Goal: Task Accomplishment & Management: Manage account settings

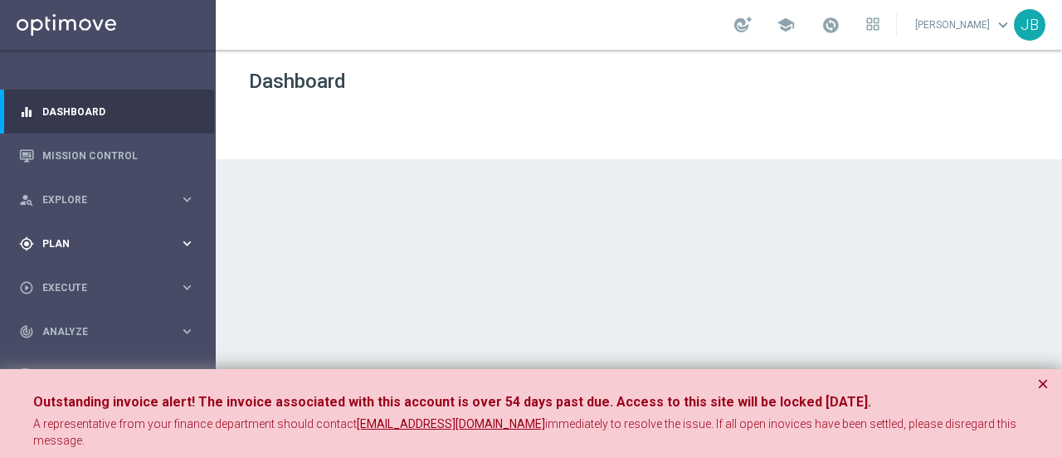
click at [102, 236] on div "gps_fixed Plan" at bounding box center [99, 243] width 160 height 15
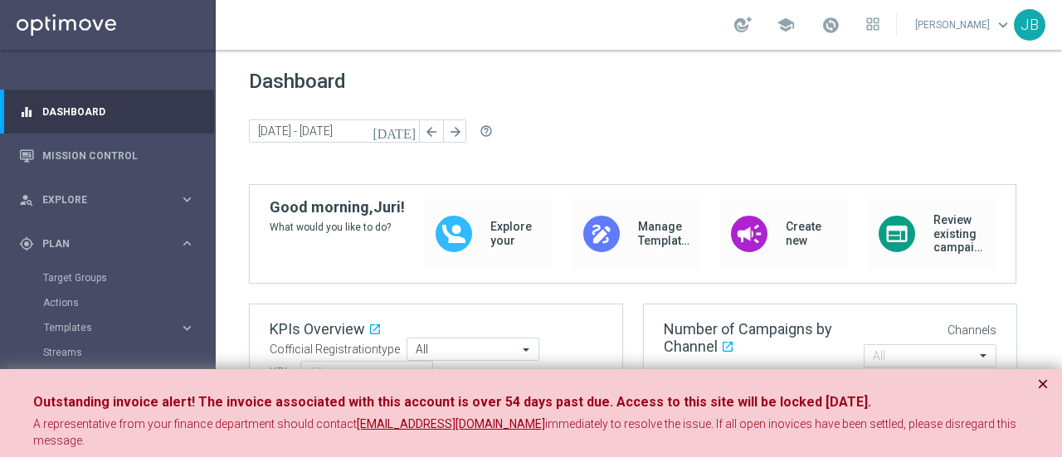
click at [1045, 383] on button "×" at bounding box center [1043, 384] width 12 height 20
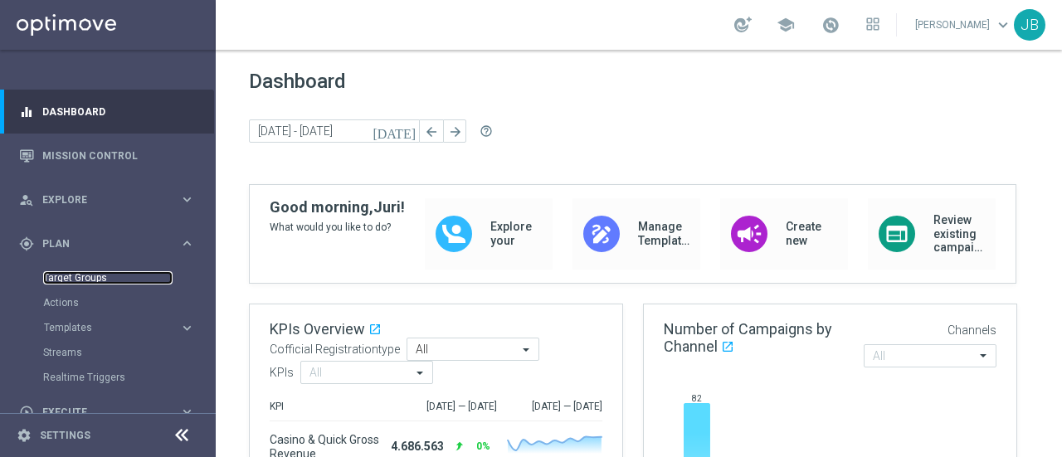
click at [90, 280] on link "Target Groups" at bounding box center [107, 277] width 129 height 13
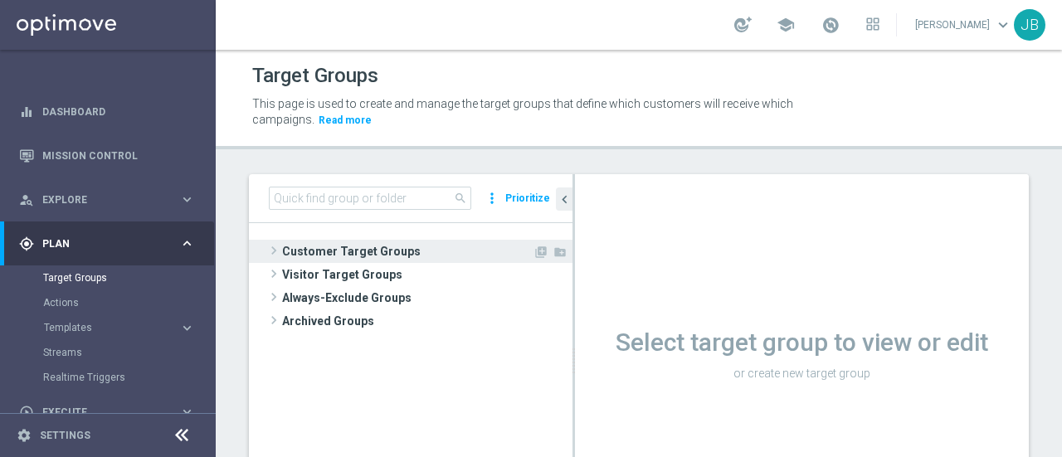
click at [273, 251] on span at bounding box center [274, 251] width 17 height 20
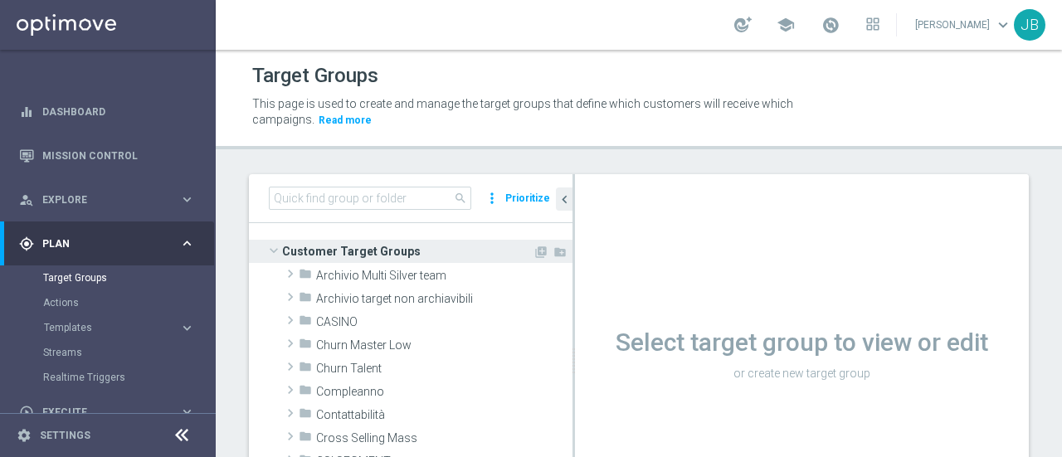
click at [273, 251] on span at bounding box center [274, 250] width 20 height 17
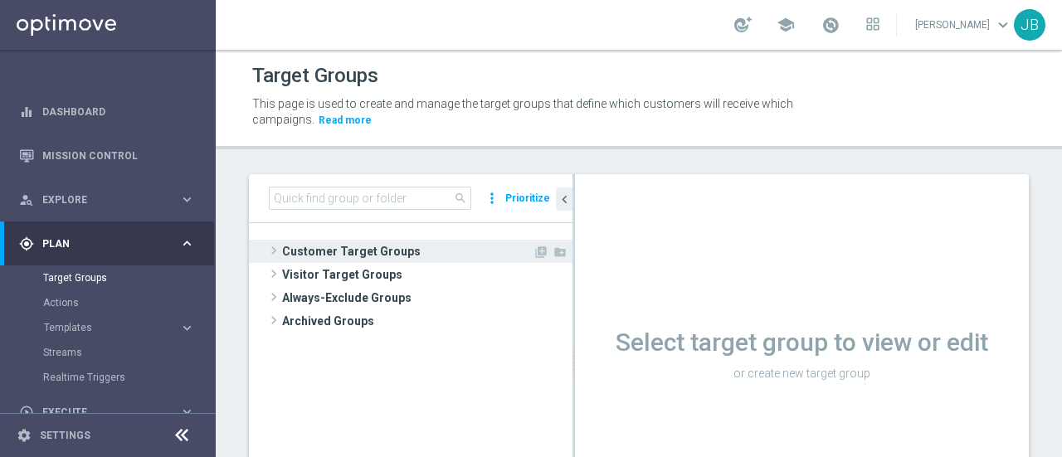
click at [274, 255] on span at bounding box center [274, 251] width 17 height 20
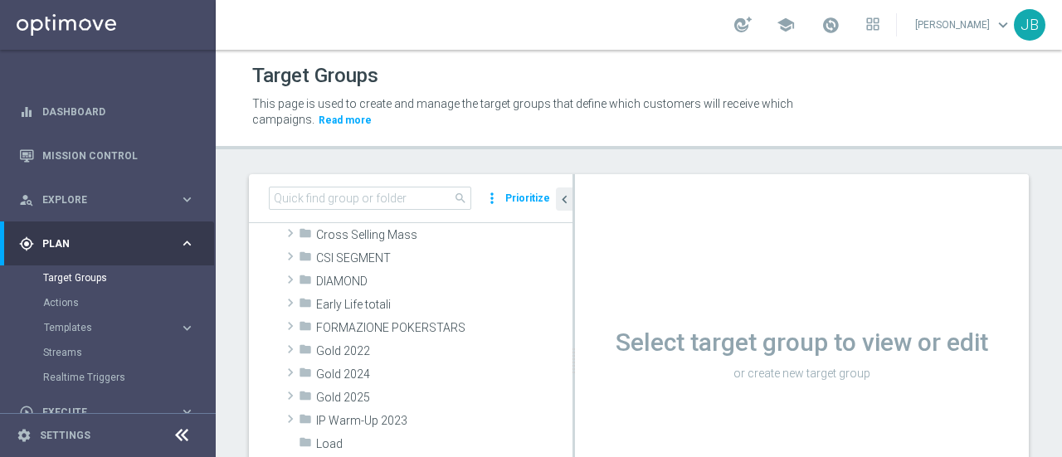
scroll to position [196, 0]
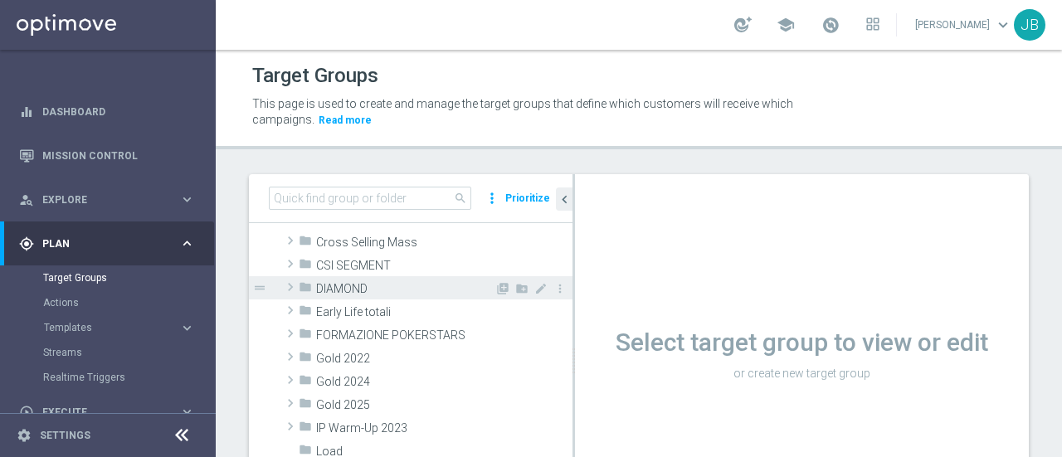
click at [295, 286] on span at bounding box center [290, 287] width 17 height 20
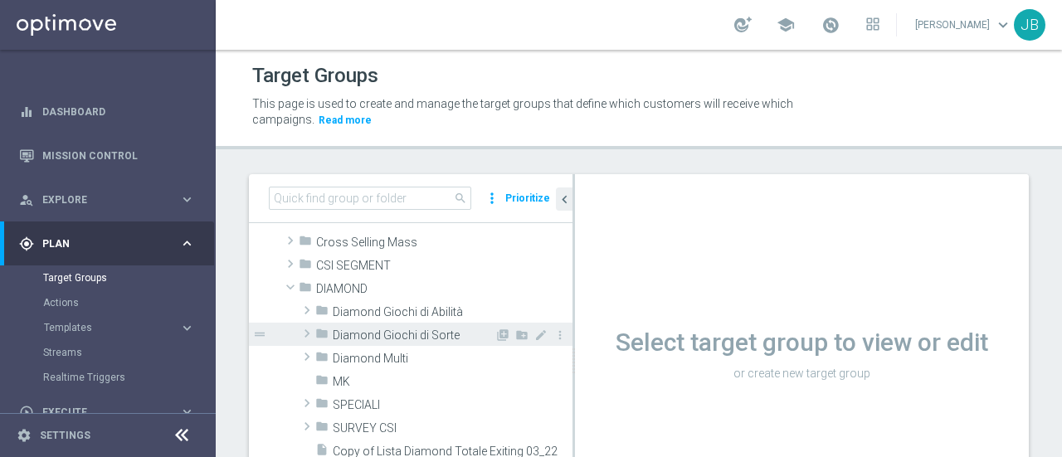
click at [310, 332] on span at bounding box center [307, 334] width 17 height 20
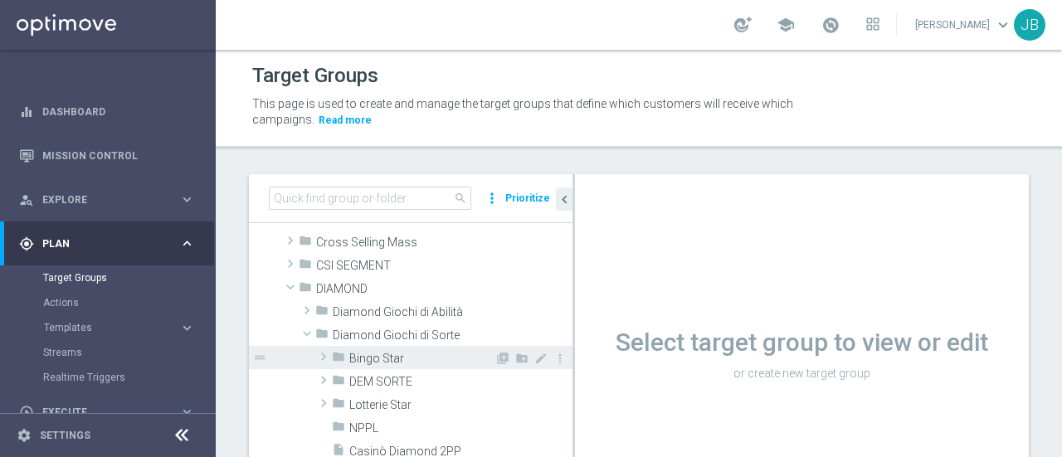
click at [325, 356] on span at bounding box center [323, 357] width 17 height 20
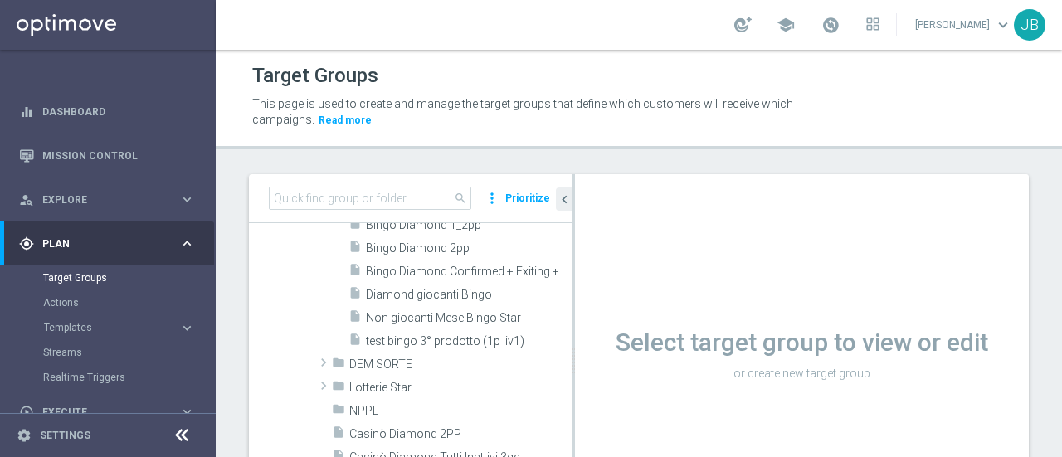
scroll to position [331, 0]
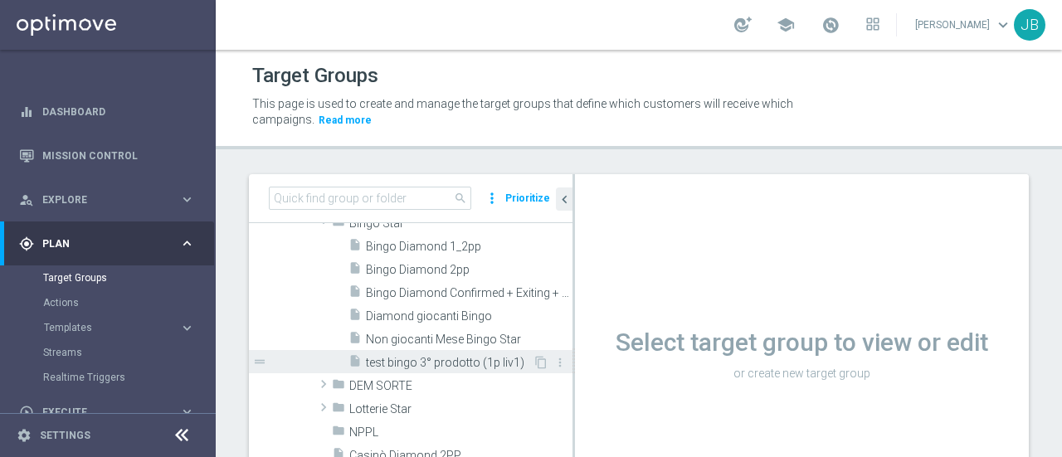
click at [458, 361] on span "test bingo 3° prodotto (1p liv1)" at bounding box center [449, 363] width 167 height 14
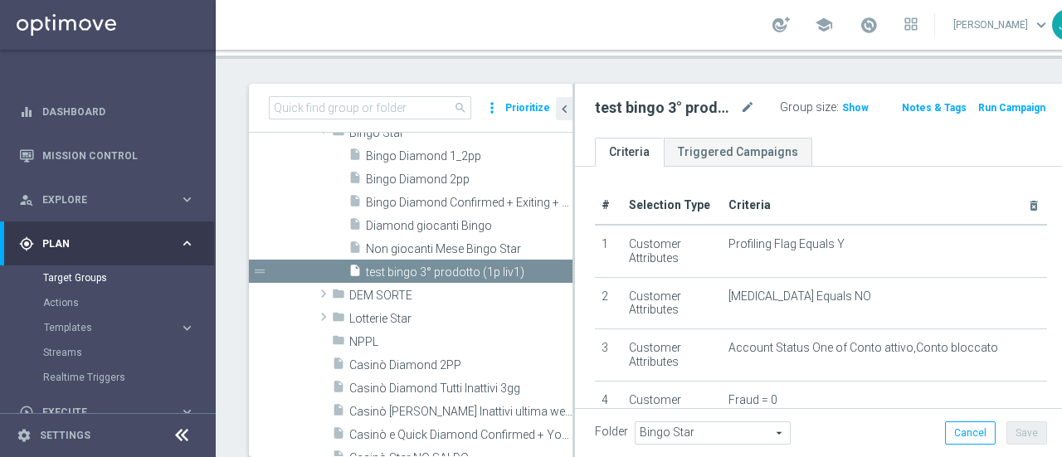
click at [1031, 220] on div "search more_vert Prioritize Customer Target Groups library_add create_new_folde…" at bounding box center [658, 290] width 884 height 413
